Goal: Find specific page/section: Find specific page/section

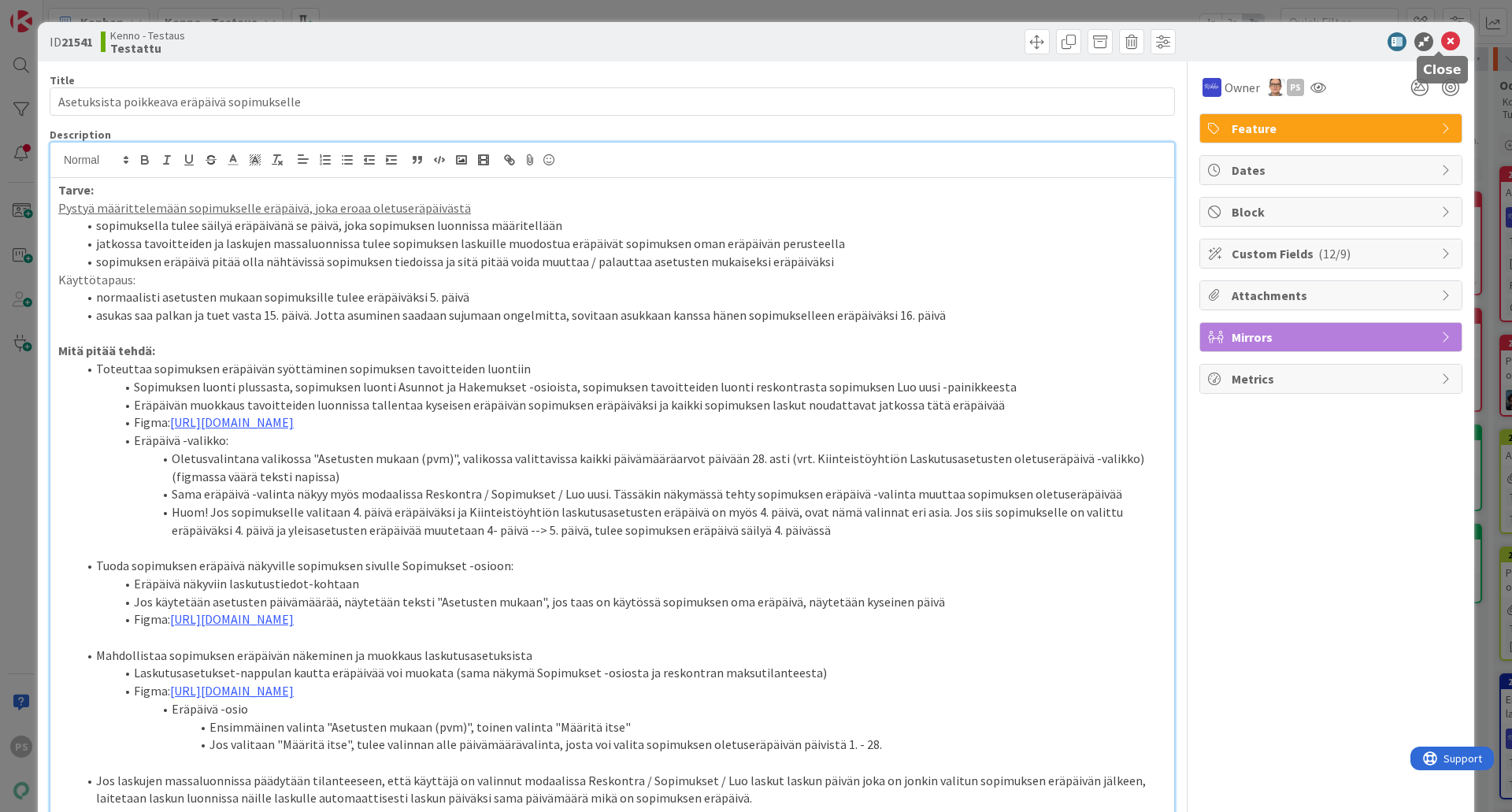
click at [1441, 42] on icon at bounding box center [1450, 41] width 19 height 19
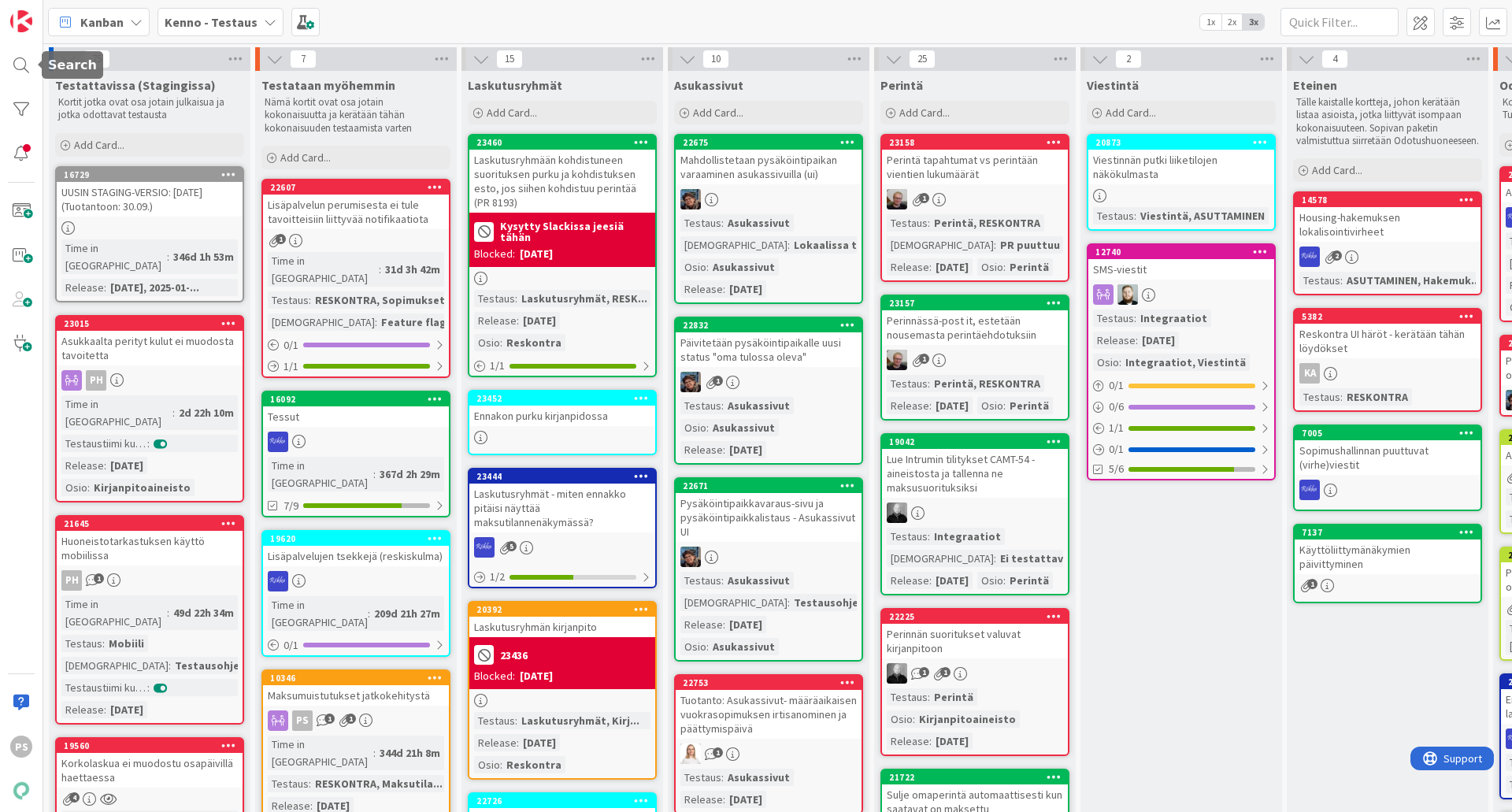
drag, startPoint x: 16, startPoint y: 67, endPoint x: 47, endPoint y: 72, distance: 31.4
click at [16, 67] on div at bounding box center [21, 65] width 31 height 31
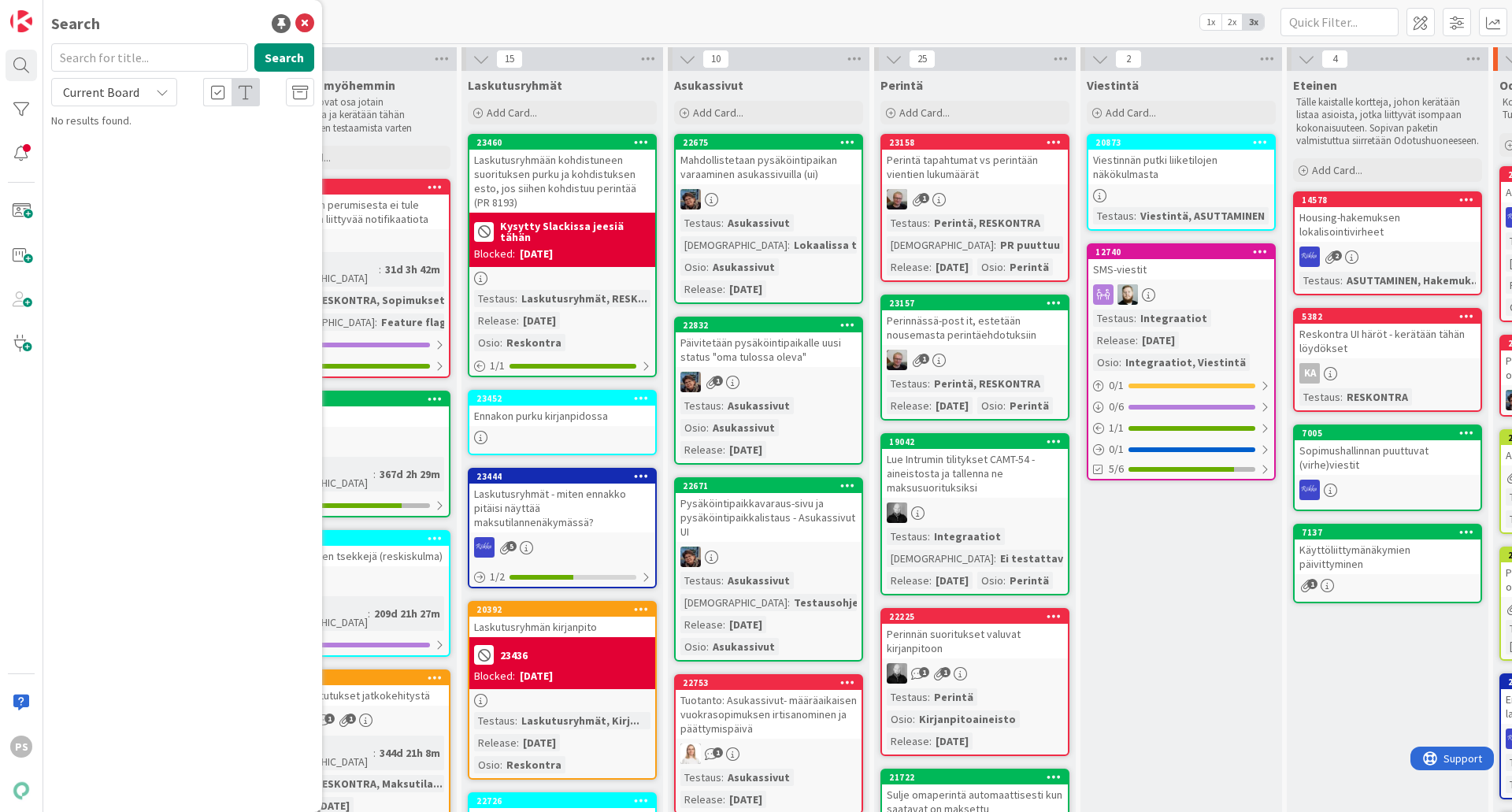
click at [73, 54] on input "text" at bounding box center [150, 57] width 197 height 29
click at [158, 62] on input "text" at bounding box center [150, 57] width 197 height 29
type input "19571"
click at [164, 76] on div "19571 Search" at bounding box center [183, 60] width 281 height 35
click at [126, 97] on span "Current Board" at bounding box center [101, 92] width 77 height 16
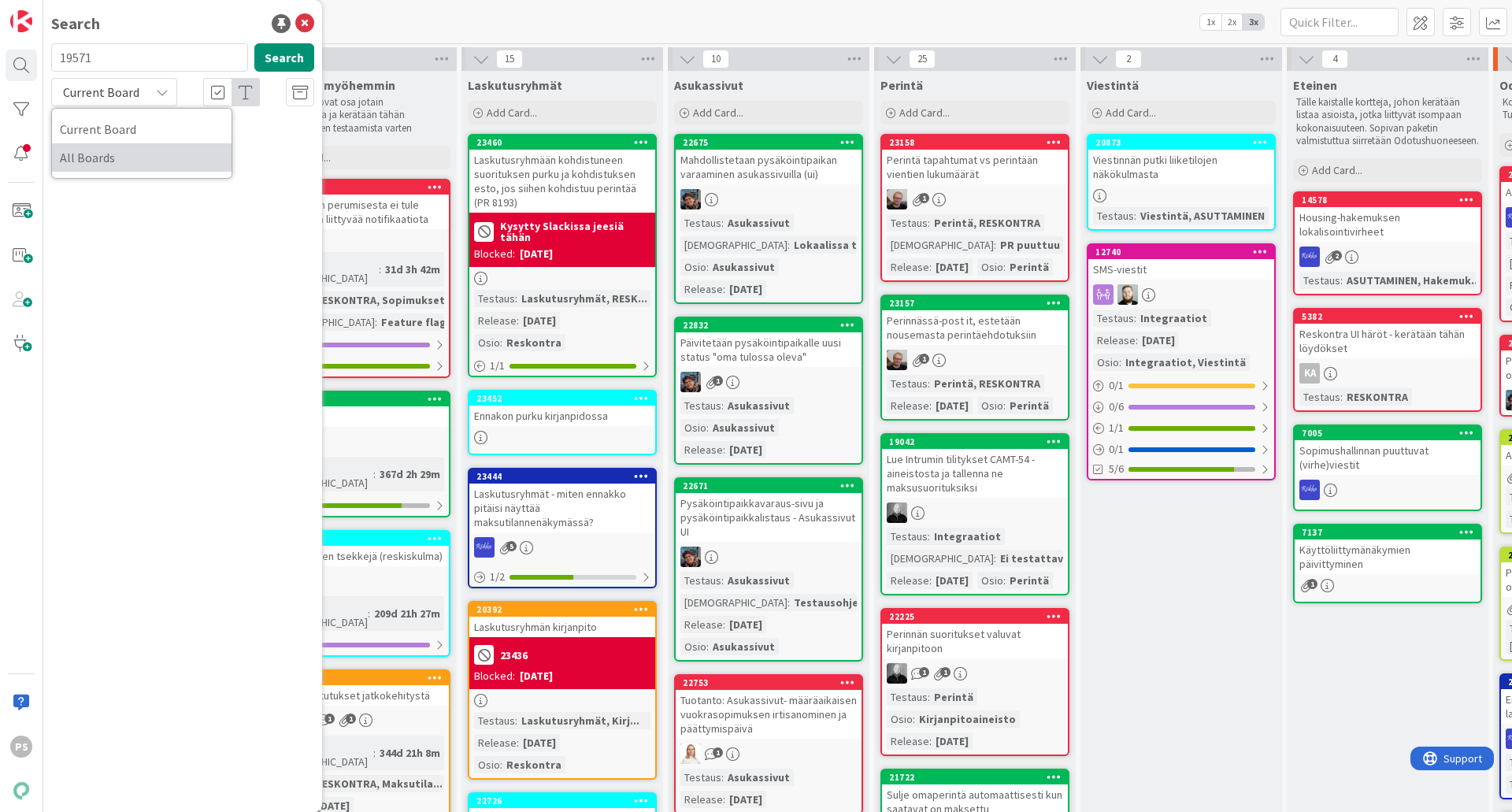
click at [88, 160] on span "All Boards" at bounding box center [142, 158] width 164 height 24
click at [155, 137] on span "Joo/Ropo: Hyvityslaskuaineisto" at bounding box center [185, 138] width 149 height 14
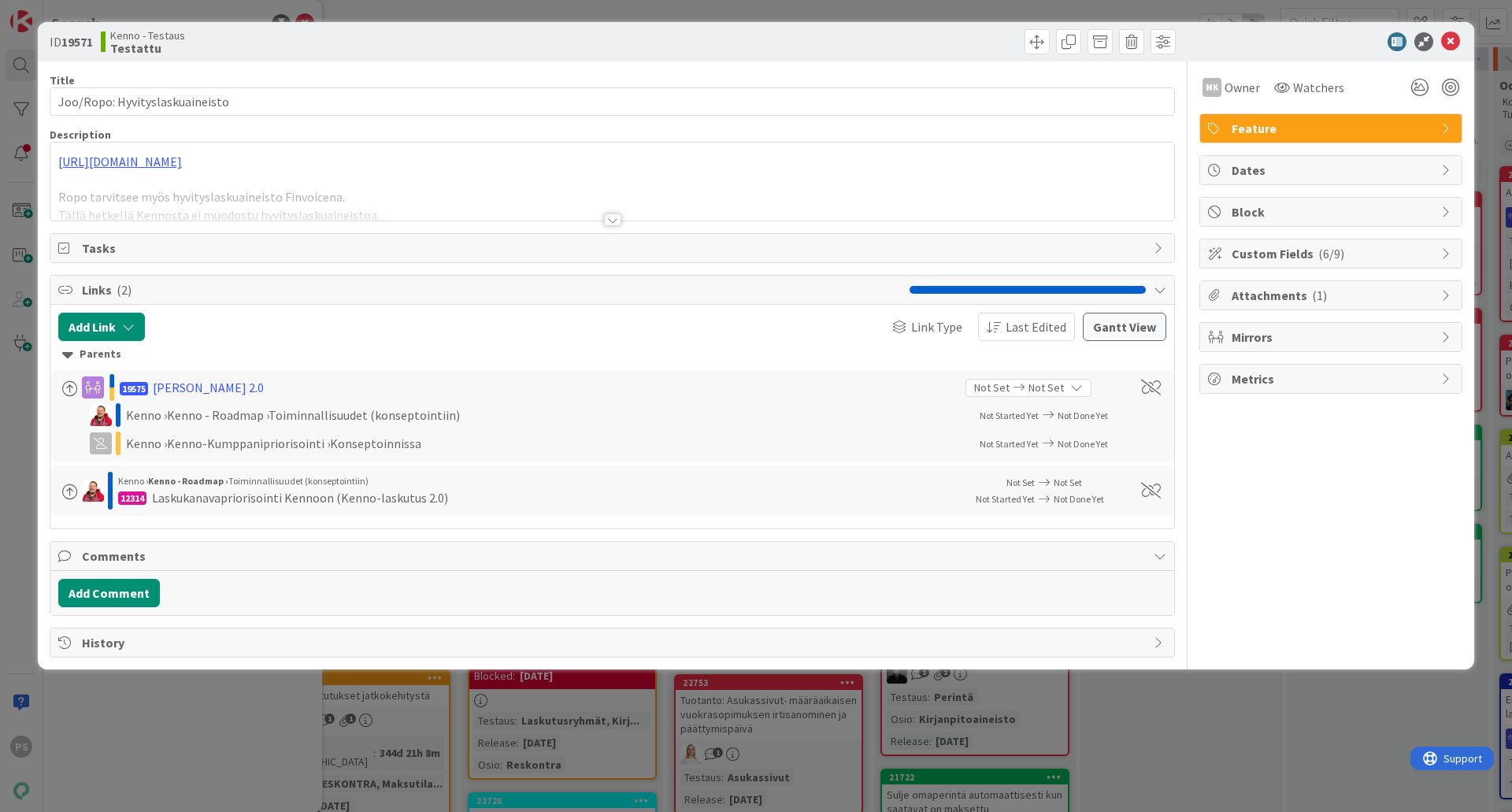
click at [614, 223] on div at bounding box center [613, 219] width 18 height 13
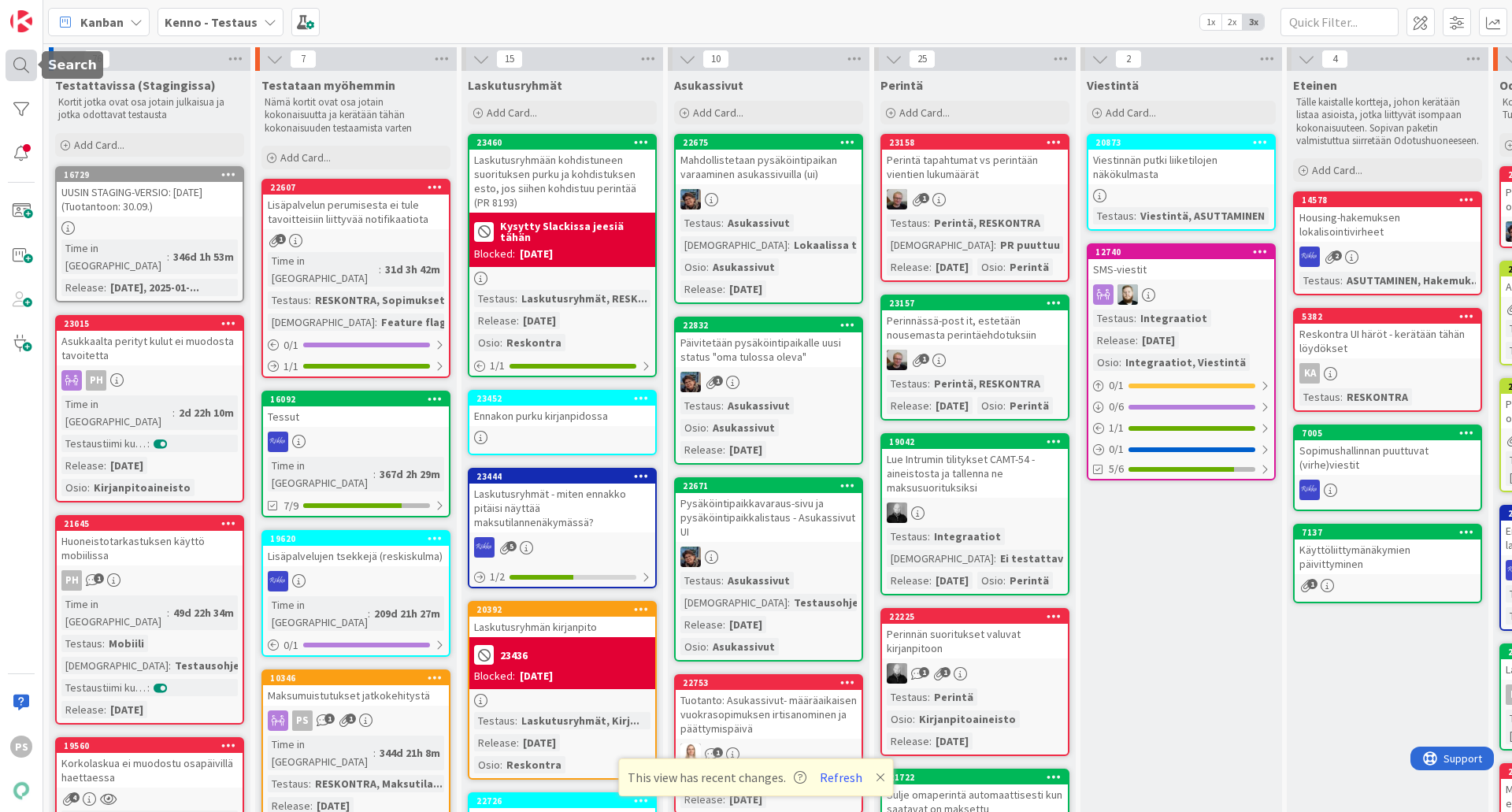
click at [29, 59] on div at bounding box center [21, 65] width 31 height 31
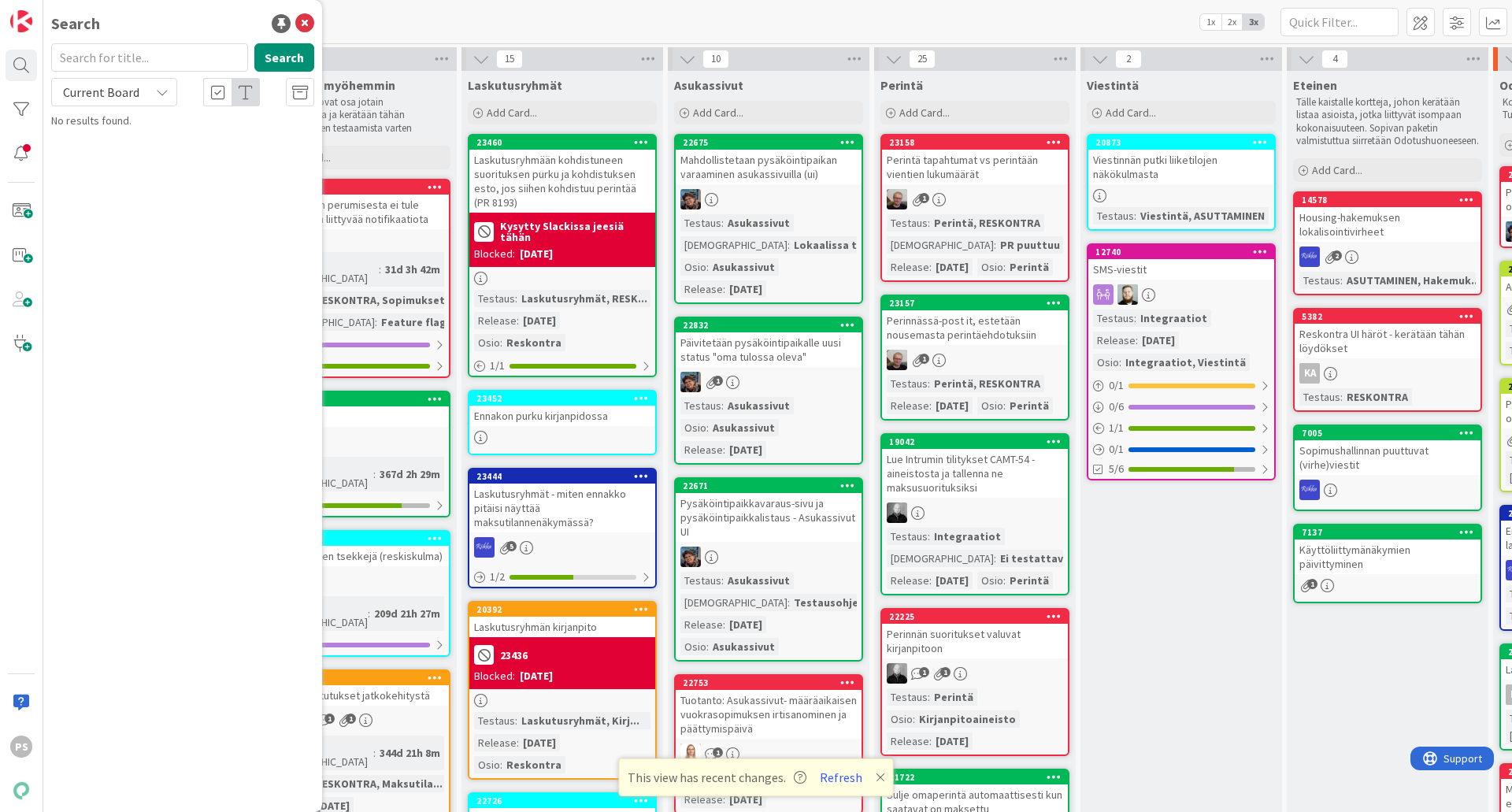
click at [135, 58] on input "text" at bounding box center [150, 57] width 197 height 29
type input "23"
click at [105, 61] on input "23" at bounding box center [150, 57] width 197 height 29
click at [305, 20] on icon at bounding box center [304, 24] width 19 height 19
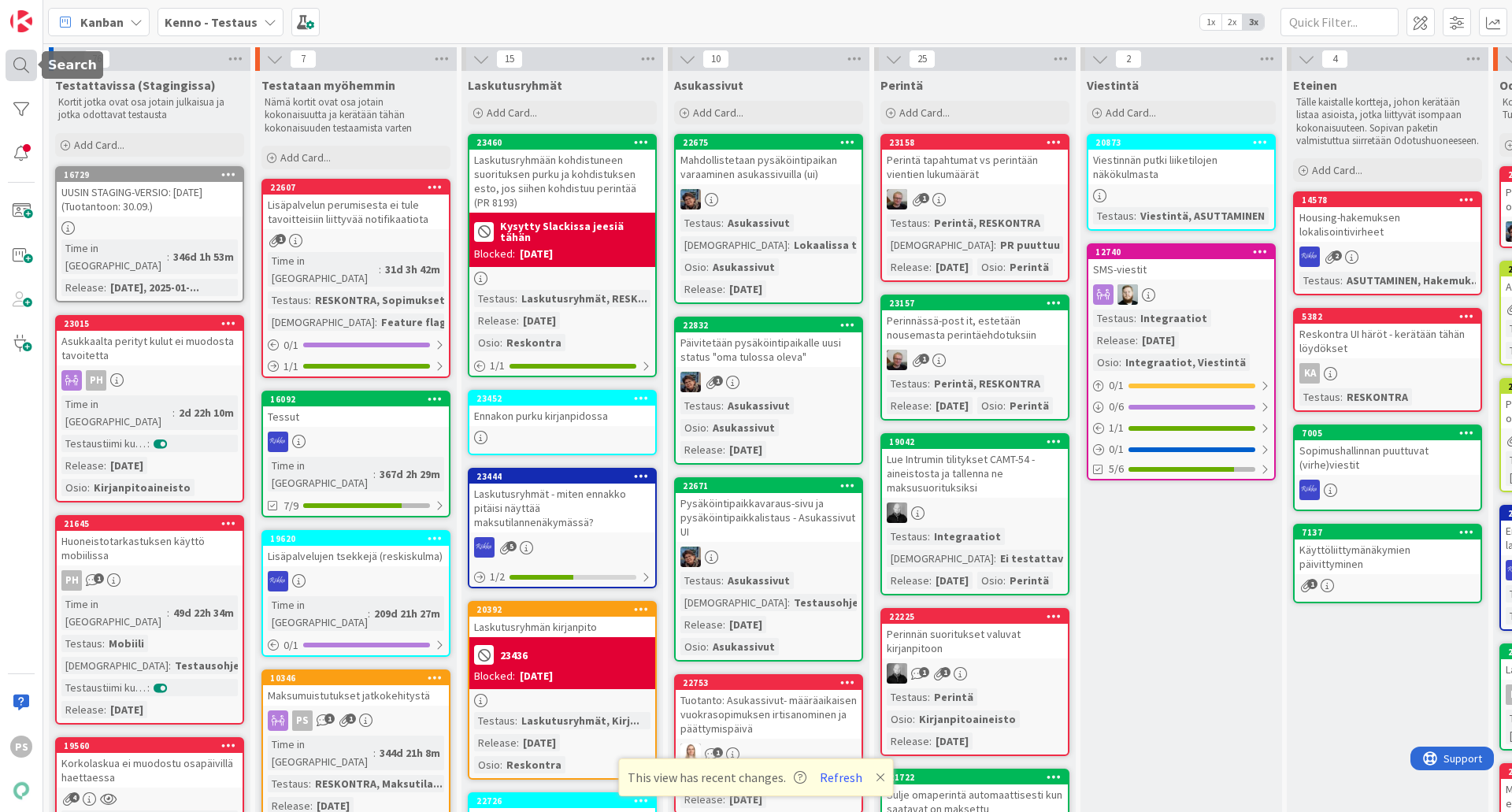
click at [23, 58] on div at bounding box center [21, 65] width 31 height 31
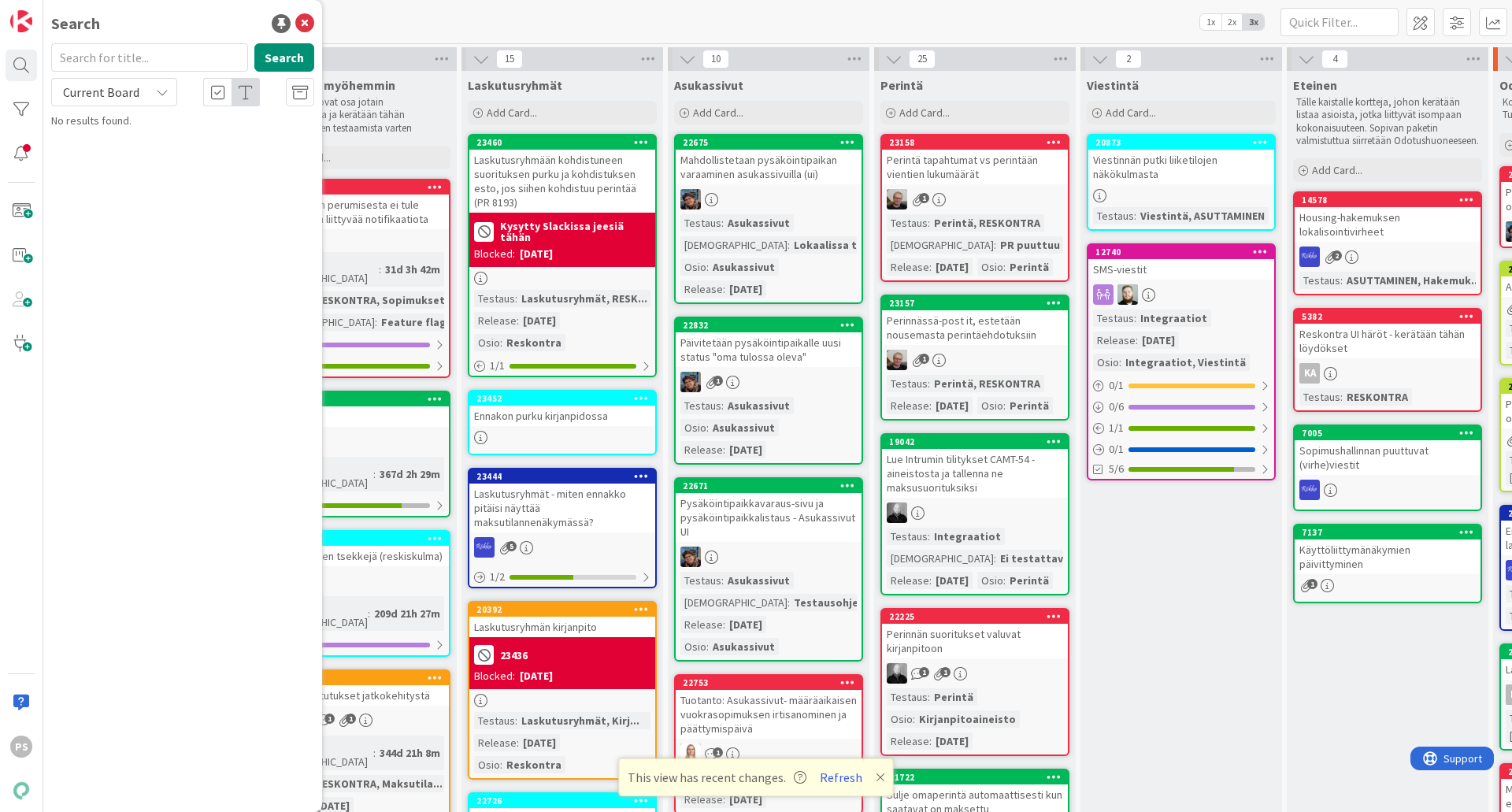
click at [143, 57] on input "text" at bounding box center [150, 57] width 197 height 29
type input "23496"
click at [296, 47] on button "Search" at bounding box center [284, 57] width 60 height 29
click at [172, 89] on div "Current Board" at bounding box center [114, 92] width 126 height 29
click at [126, 160] on span "All Boards" at bounding box center [142, 158] width 164 height 24
